Goal: Task Accomplishment & Management: Complete application form

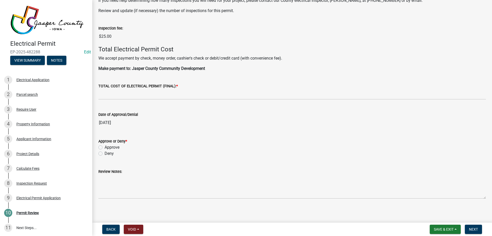
scroll to position [244, 0]
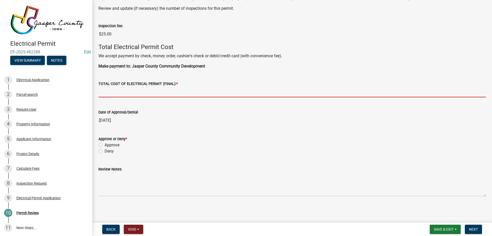
click at [148, 93] on input "text" at bounding box center [292, 92] width 388 height 11
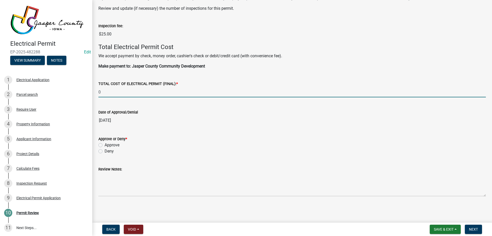
type input "0"
click at [105, 150] on label "Deny" at bounding box center [109, 151] width 9 height 6
click at [105, 150] on input "Deny" at bounding box center [106, 149] width 3 height 3
radio input "true"
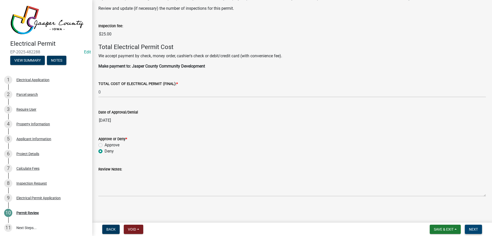
click at [476, 228] on span "Next" at bounding box center [473, 229] width 9 height 4
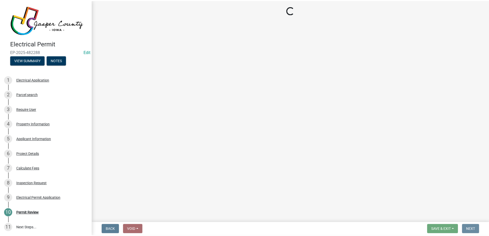
scroll to position [0, 0]
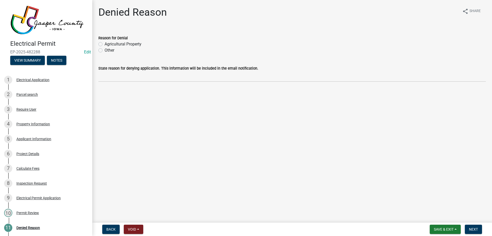
drag, startPoint x: 101, startPoint y: 50, endPoint x: 109, endPoint y: 53, distance: 9.0
click at [105, 50] on label "Other" at bounding box center [110, 50] width 10 height 6
click at [105, 50] on input "Other" at bounding box center [106, 48] width 3 height 3
radio input "true"
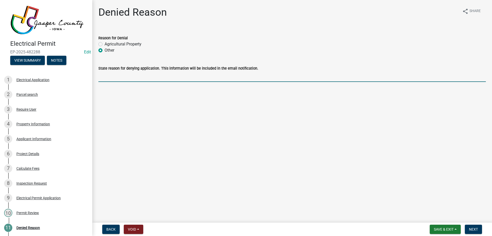
click at [136, 75] on input "State reason for denying application. This information will be included in the …" at bounding box center [292, 76] width 388 height 11
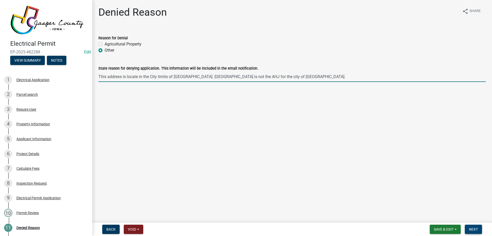
type input "This address is locate in the City limits of [GEOGRAPHIC_DATA]. [GEOGRAPHIC_DAT…"
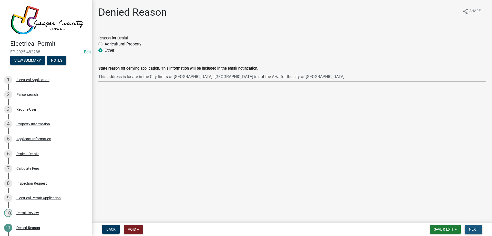
click at [478, 231] on span "Next" at bounding box center [473, 229] width 9 height 4
